Goal: Transaction & Acquisition: Download file/media

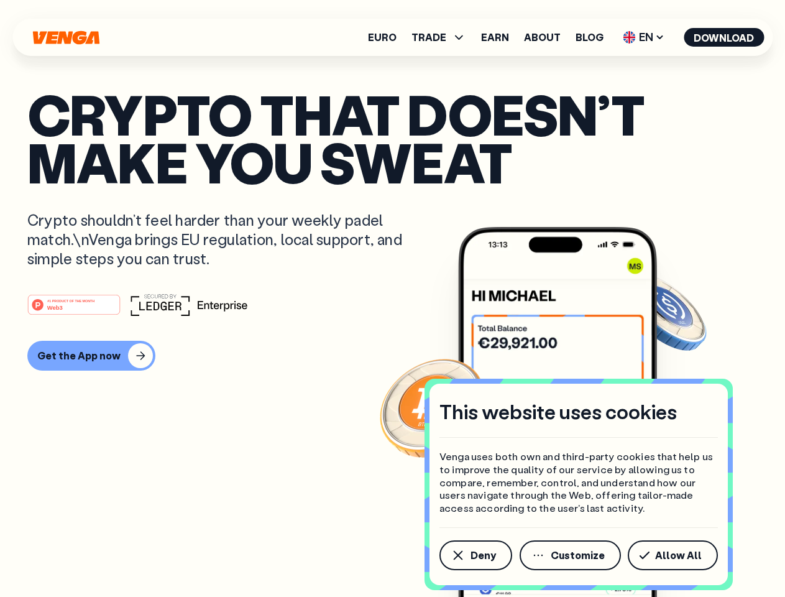
click at [392, 298] on div "#1 PRODUCT OF THE MONTH Web3" at bounding box center [392, 304] width 731 height 22
click at [475, 555] on span "Deny" at bounding box center [483, 555] width 25 height 10
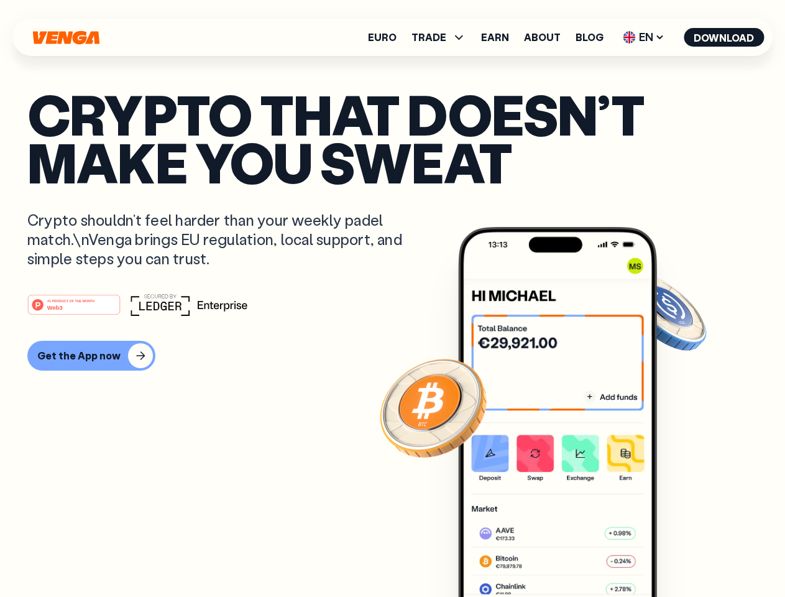
click at [571, 555] on img at bounding box center [557, 435] width 199 height 417
click at [675, 555] on article "Crypto that doesn’t make you sweat Crypto shouldn’t feel harder than your weekl…" at bounding box center [392, 323] width 731 height 466
click at [443, 37] on span "TRADE" at bounding box center [429, 37] width 35 height 10
click at [644, 37] on span "EN" at bounding box center [644, 37] width 50 height 20
click at [724, 37] on button "Download" at bounding box center [724, 37] width 80 height 19
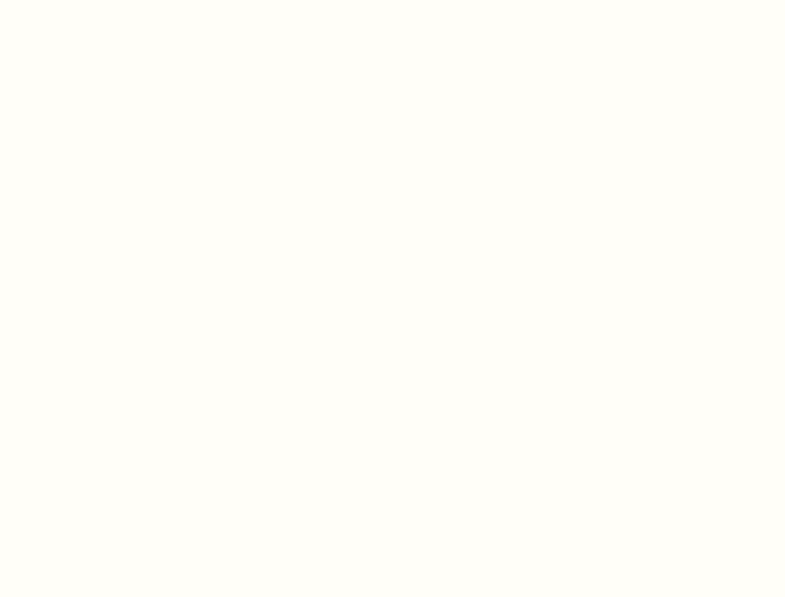
click at [90, 0] on html "This website uses cookies Venga uses both own and third-party cookies that help…" at bounding box center [392, 0] width 785 height 0
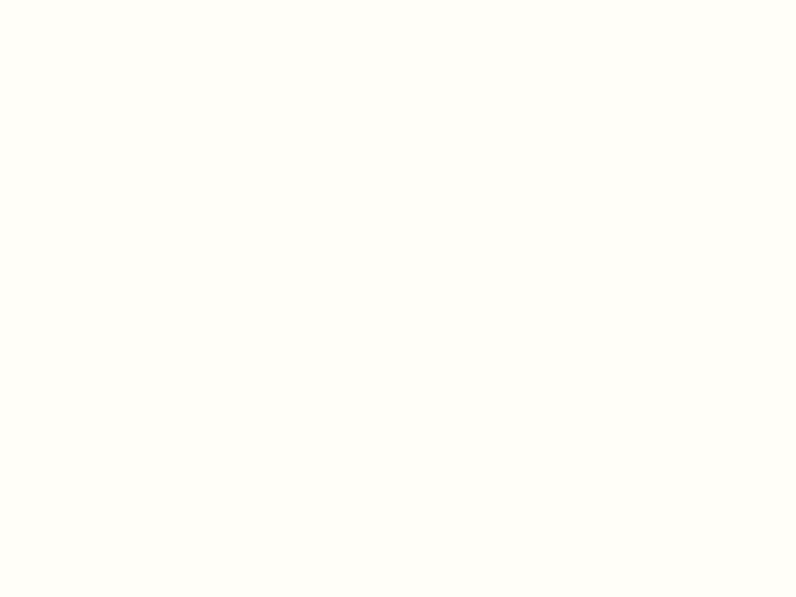
click at [76, 0] on html "This website uses cookies Venga uses both own and third-party cookies that help…" at bounding box center [398, 0] width 796 height 0
